Goal: Browse casually: Explore the website without a specific task or goal

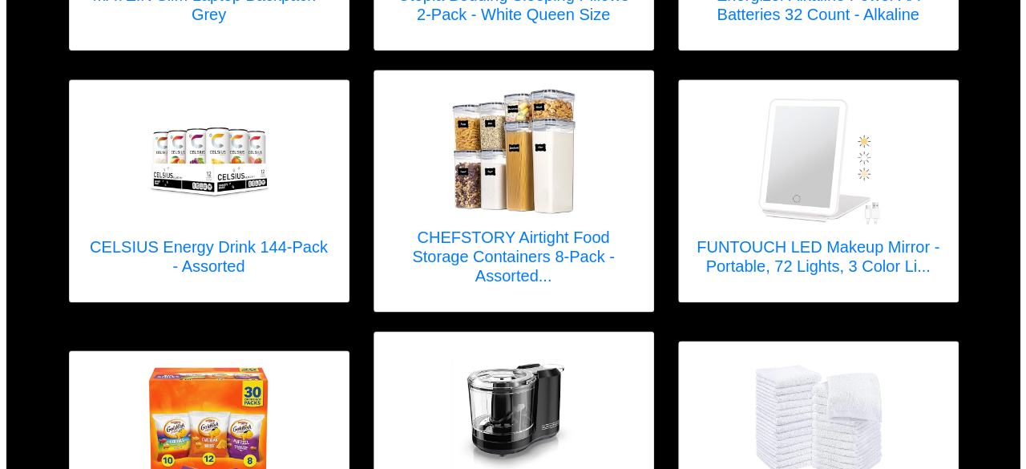
scroll to position [962, 0]
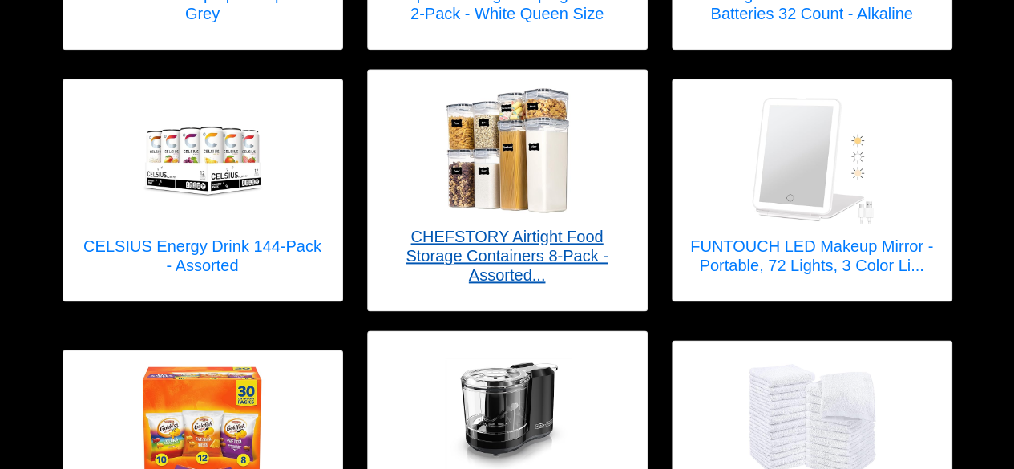
click at [502, 227] on h5 "CHEFSTORY Airtight Food Storage Containers 8-Pack - Assorted..." at bounding box center [507, 256] width 247 height 58
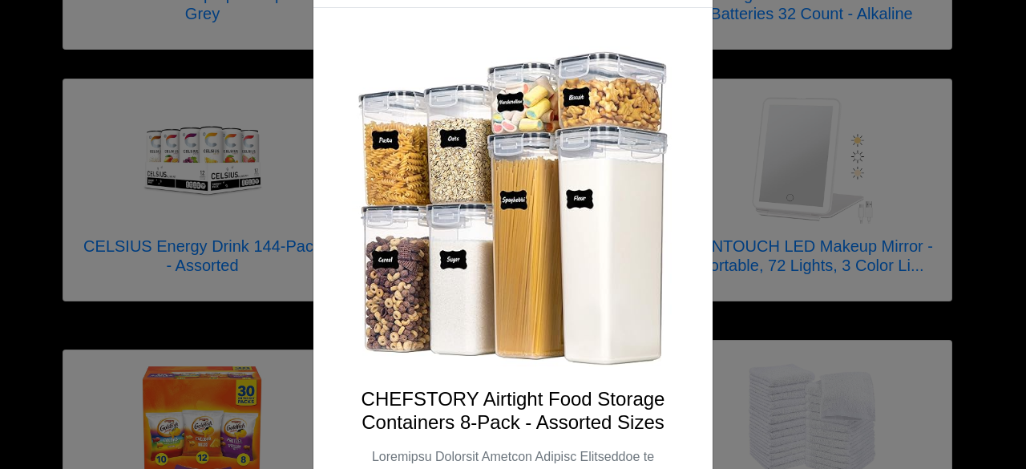
scroll to position [0, 0]
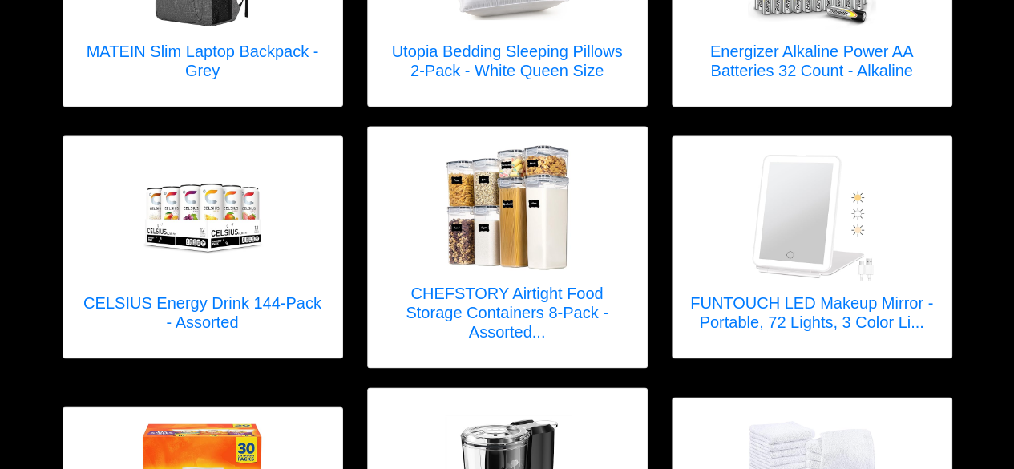
scroll to position [882, 0]
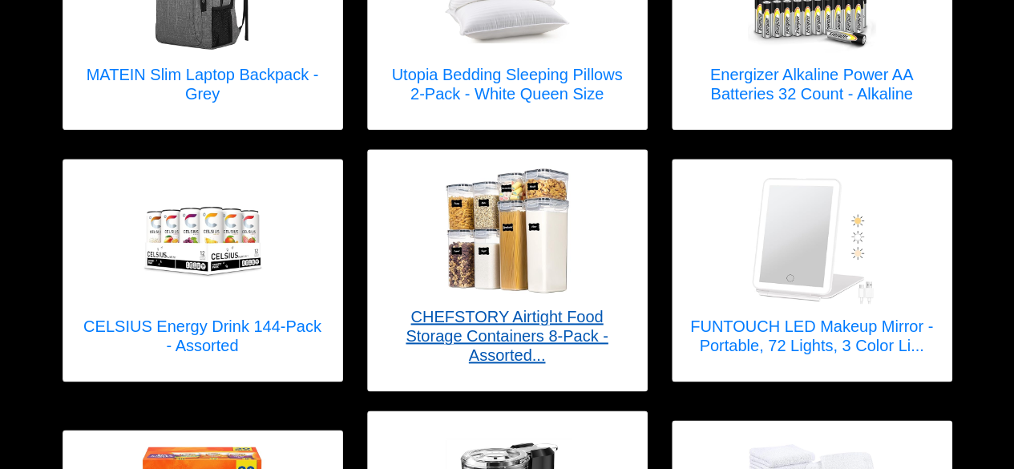
click at [472, 309] on h5 "CHEFSTORY Airtight Food Storage Containers 8-Pack - Assorted..." at bounding box center [507, 336] width 247 height 58
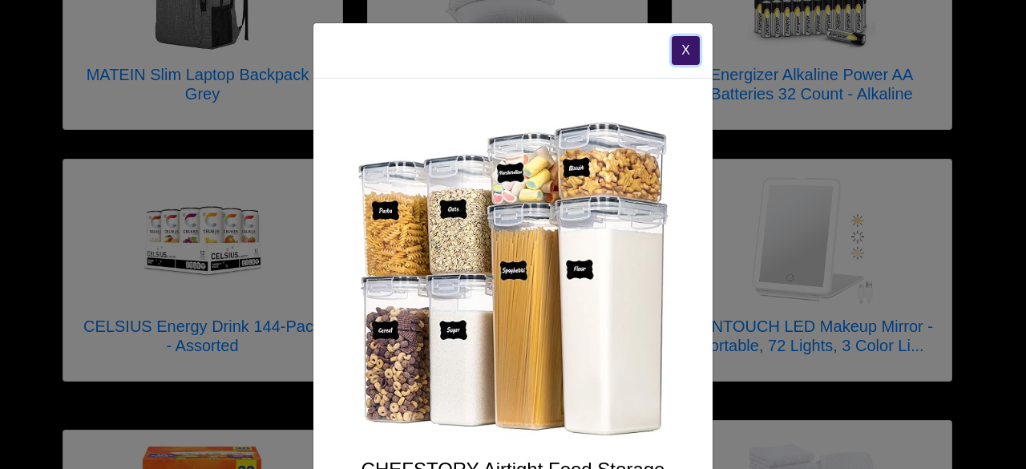
click at [677, 52] on button "X" at bounding box center [686, 50] width 28 height 29
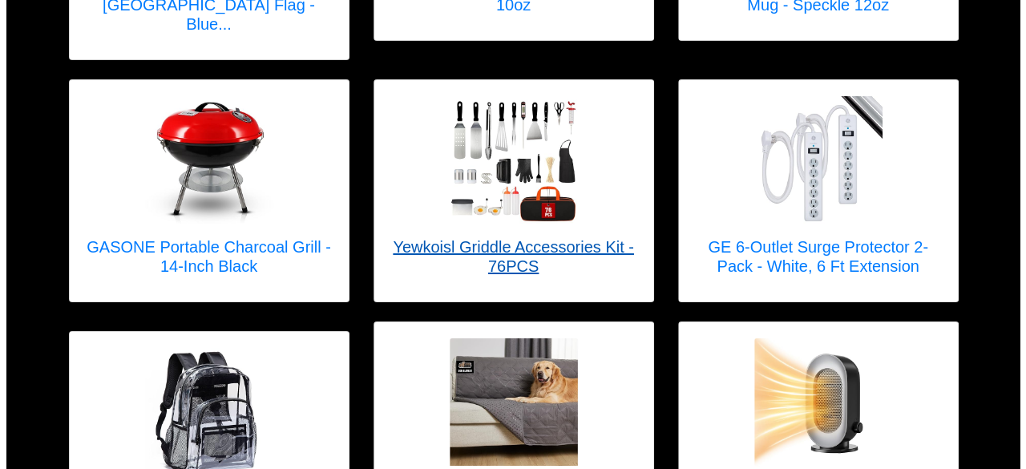
scroll to position [2806, 0]
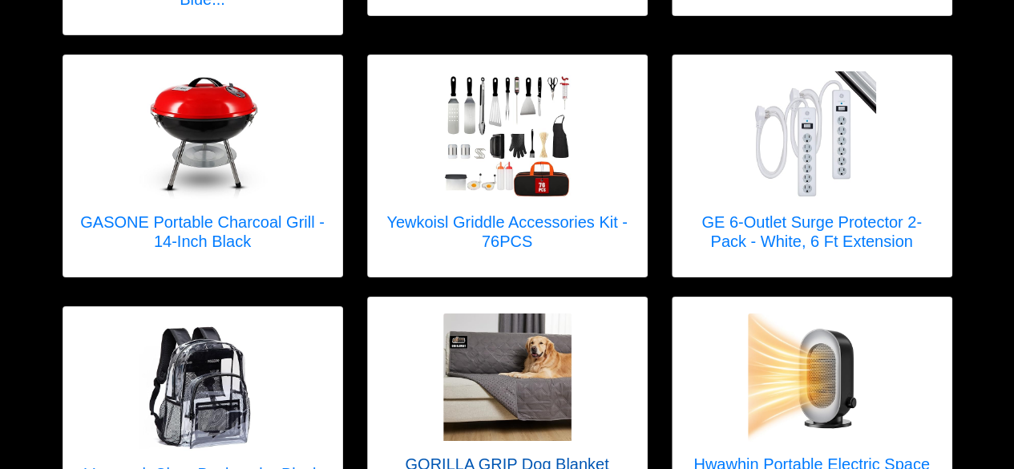
click at [527, 455] on h5 "GORILLA GRIP Dog Blanket 30x70 - Charcoal" at bounding box center [507, 474] width 247 height 38
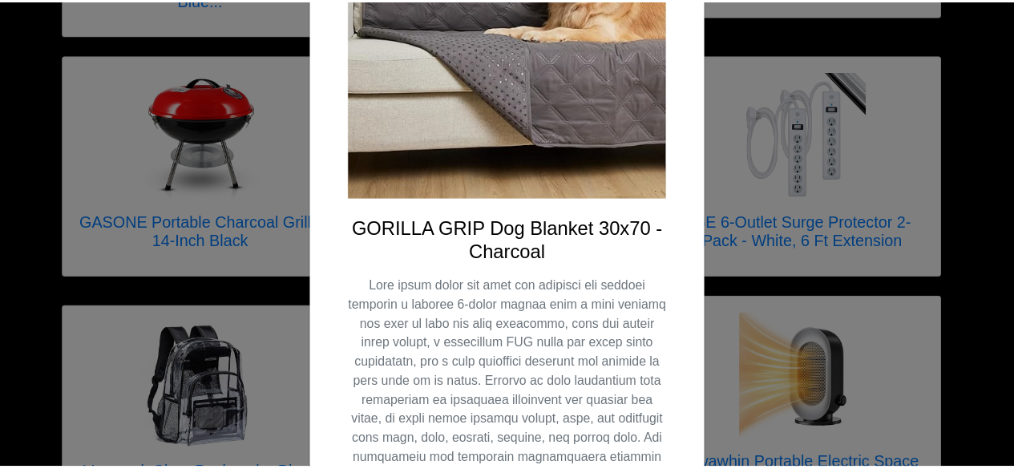
scroll to position [0, 0]
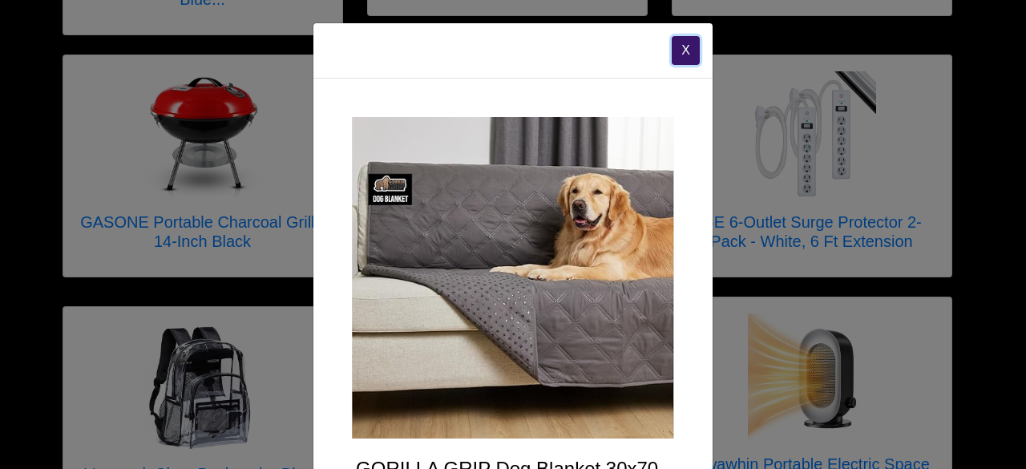
click at [680, 49] on button "X" at bounding box center [686, 50] width 28 height 29
